Goal: Task Accomplishment & Management: Manage account settings

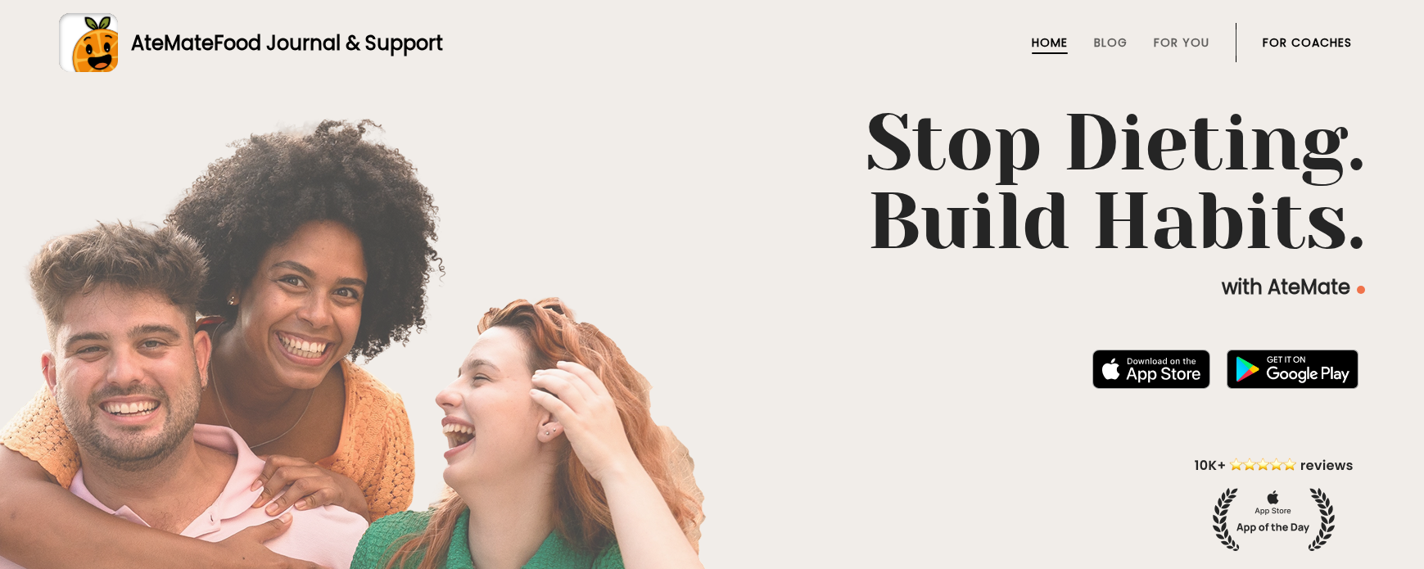
click at [1260, 29] on ul "Home Blog For You For Coaches" at bounding box center [1169, 42] width 366 height 39
click at [1276, 39] on link "For Coaches" at bounding box center [1307, 42] width 89 height 13
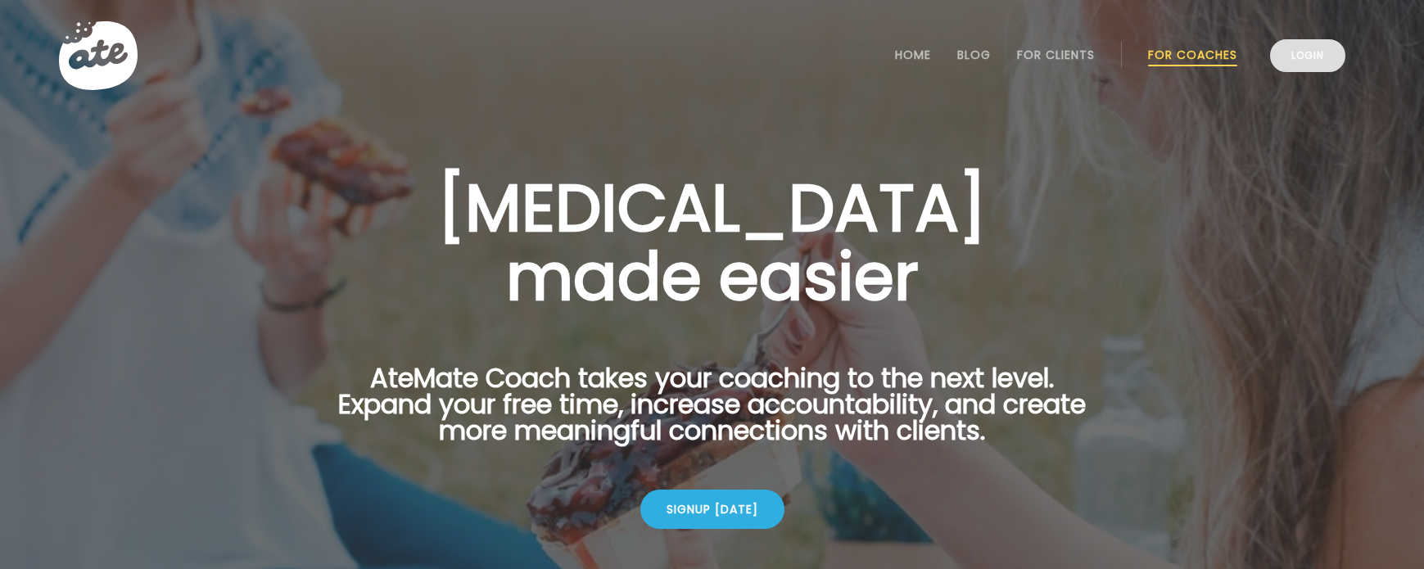
click at [1284, 47] on link "Login" at bounding box center [1307, 55] width 75 height 33
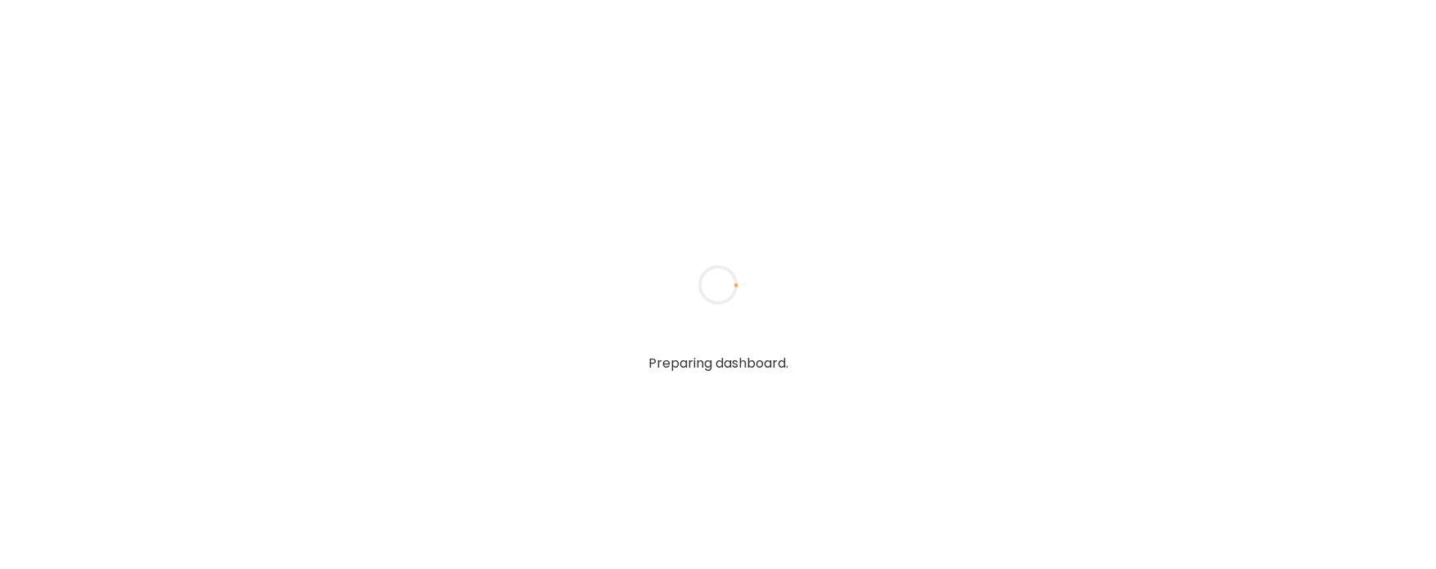
type input "**********"
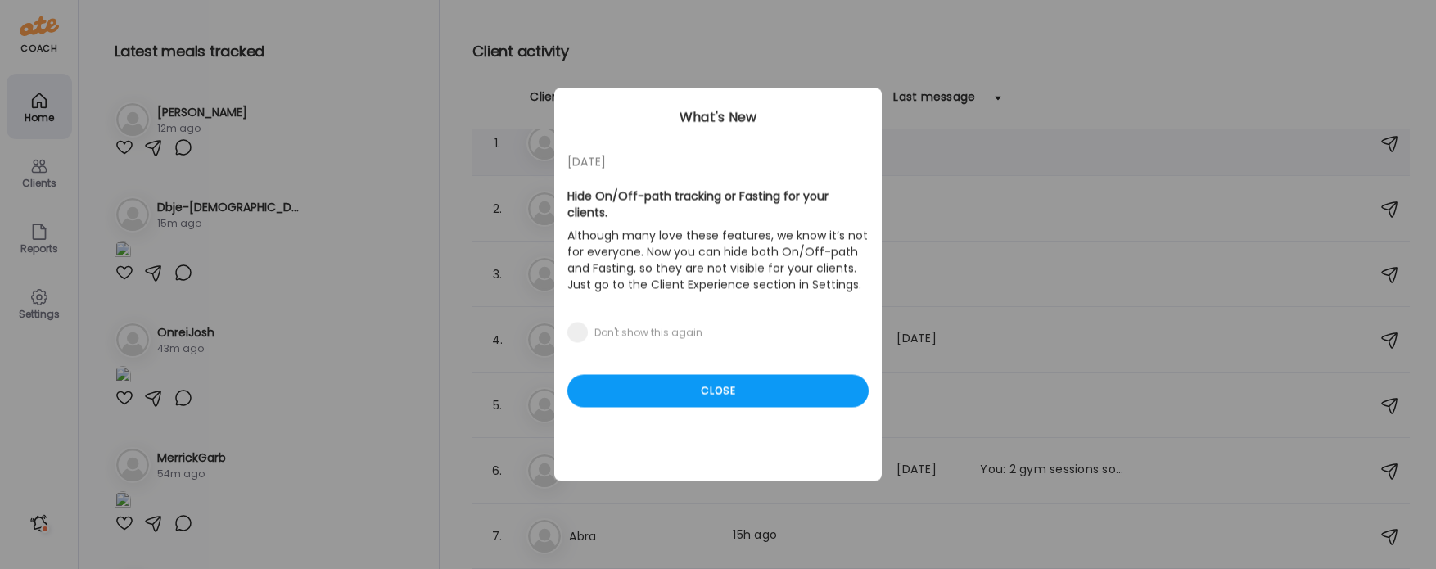
scroll to position [20, 0]
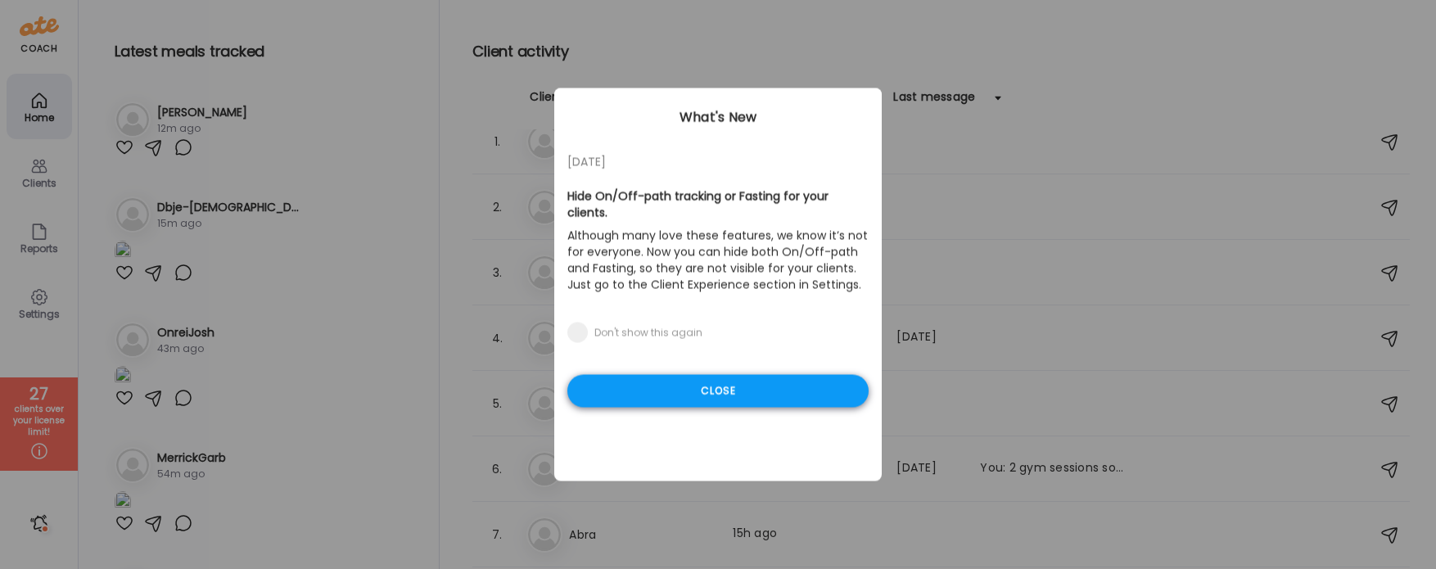
click at [671, 376] on div "Close" at bounding box center [717, 391] width 301 height 33
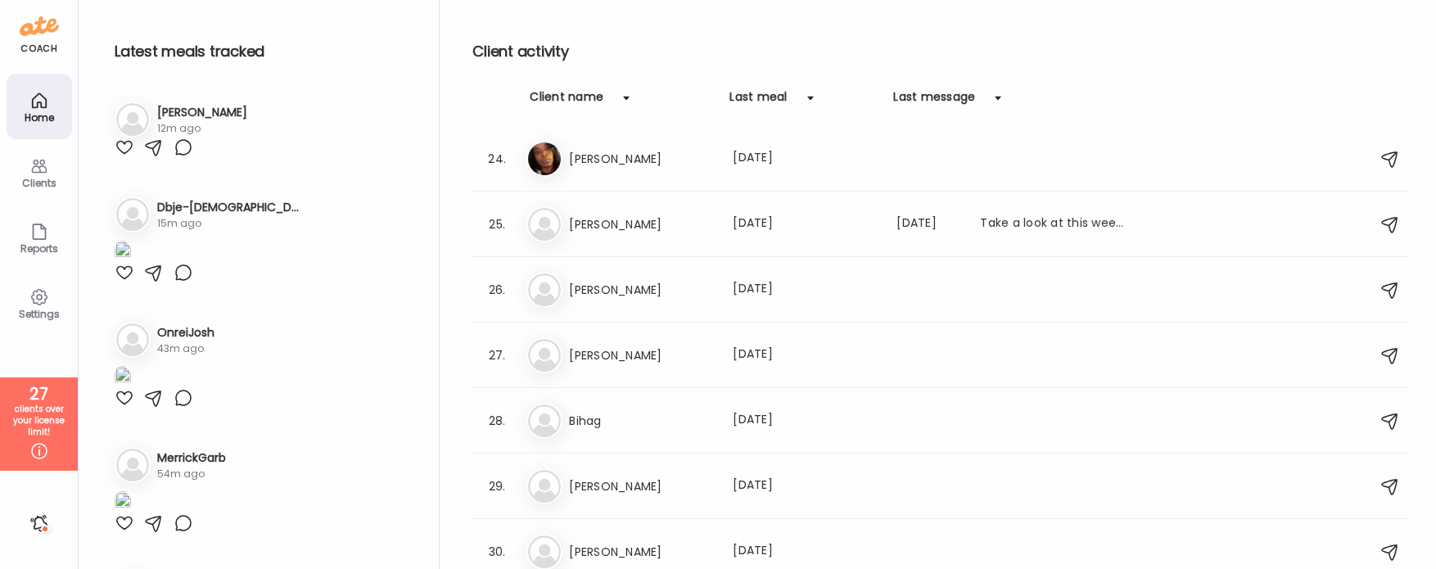
scroll to position [1615, 0]
